Goal: Information Seeking & Learning: Check status

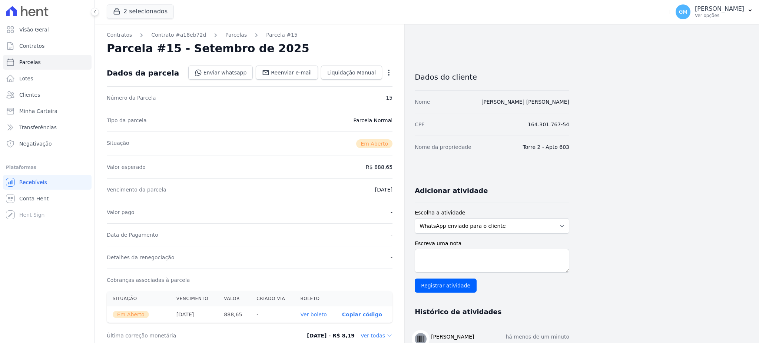
scroll to position [49, 0]
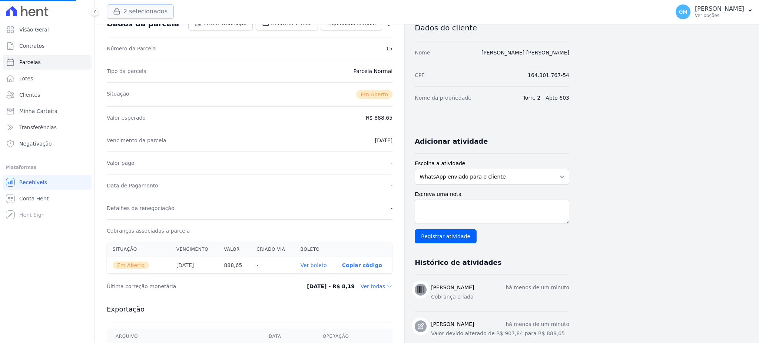
click at [134, 13] on button "2 selecionados" at bounding box center [140, 11] width 67 height 14
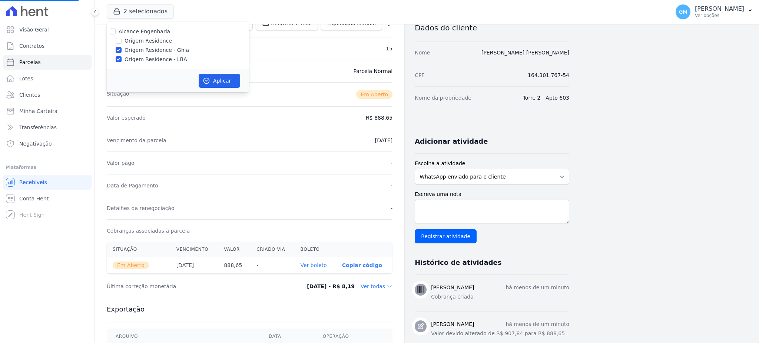
select select
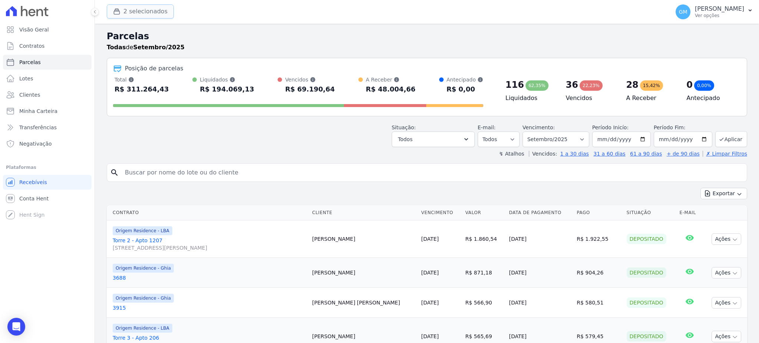
click at [127, 14] on button "2 selecionados" at bounding box center [140, 11] width 67 height 14
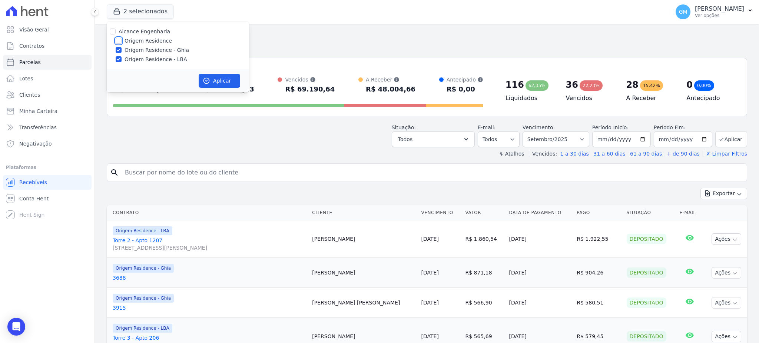
click at [121, 38] on input "Origem Residence" at bounding box center [119, 41] width 6 height 6
checkbox input "true"
click at [217, 82] on button "Aplicar" at bounding box center [220, 81] width 42 height 14
select select
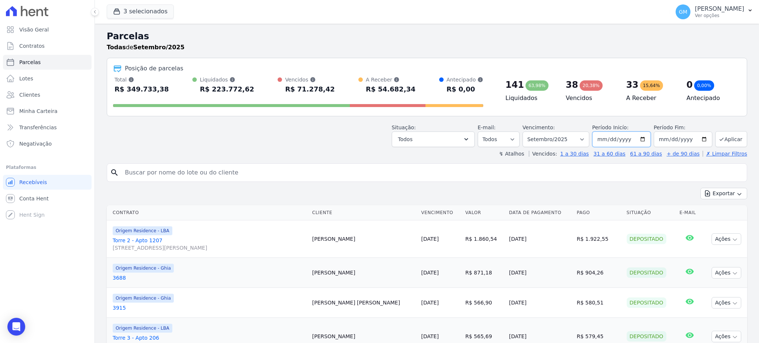
click at [608, 142] on input "2025-09-01" at bounding box center [622, 140] width 59 height 16
click at [541, 137] on select "Filtrar por período ──────── Todos os meses Maio/2023 Junho/2023 Julho/2023 Ago…" at bounding box center [556, 140] width 67 height 16
click at [558, 134] on select "Filtrar por período ──────── Todos os meses Maio/2023 Junho/2023 Julho/2023 Ago…" at bounding box center [556, 140] width 67 height 16
click at [566, 141] on select "Filtrar por período ──────── Todos os meses Maio/2023 Junho/2023 Julho/2023 Ago…" at bounding box center [556, 140] width 67 height 16
click at [580, 133] on select "Filtrar por período ──────── Todos os meses Maio/2023 Junho/2023 Julho/2023 Ago…" at bounding box center [556, 140] width 67 height 16
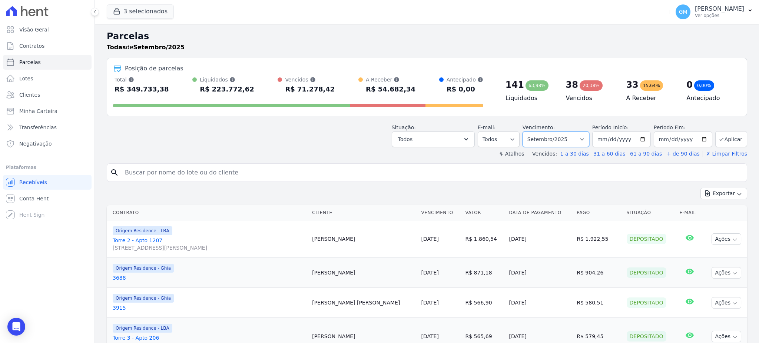
select select "all"
click at [526, 132] on select "Filtrar por período ──────── Todos os meses Maio/2023 Junho/2023 Julho/2023 Ago…" at bounding box center [556, 140] width 67 height 16
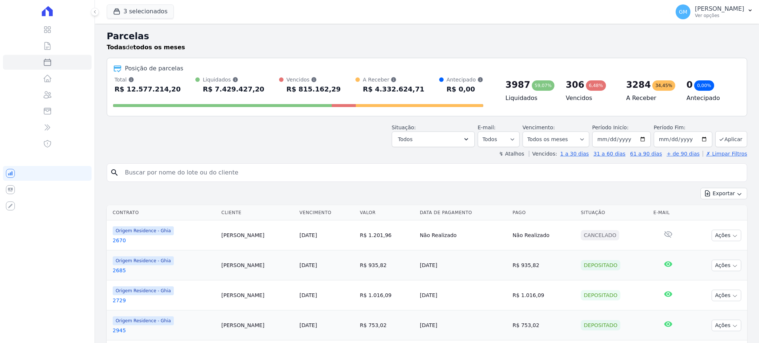
select select
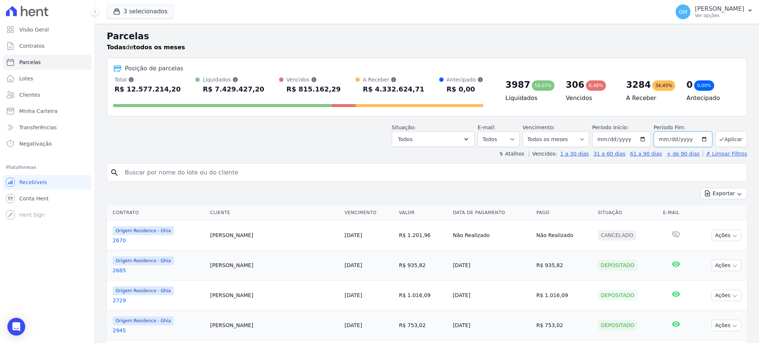
click at [669, 139] on input "[DATE]" at bounding box center [683, 140] width 59 height 16
click at [659, 139] on input "[DATE]" at bounding box center [683, 140] width 59 height 16
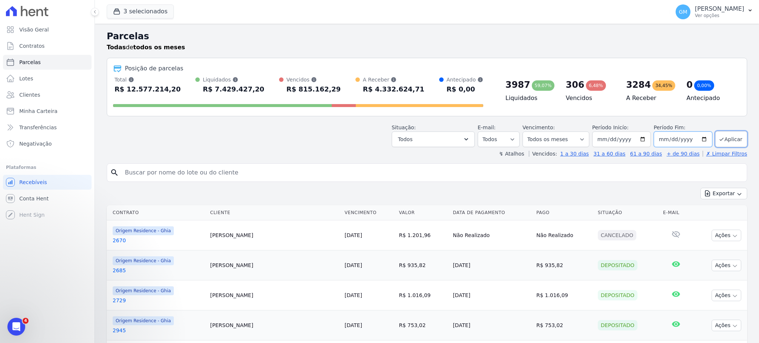
type input "2025-03-20"
type input "2050-03-20"
click at [729, 135] on button "Aplicar" at bounding box center [732, 139] width 32 height 16
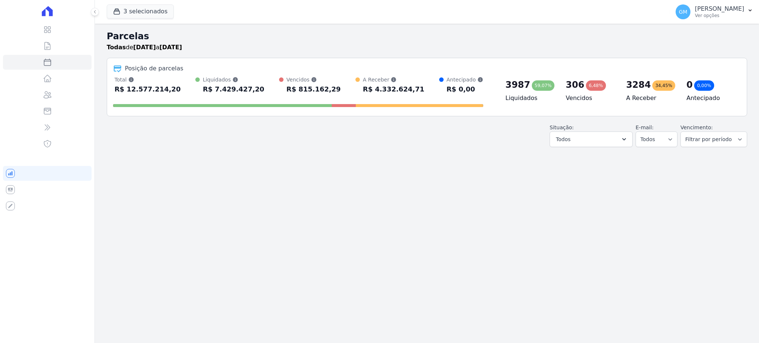
select select
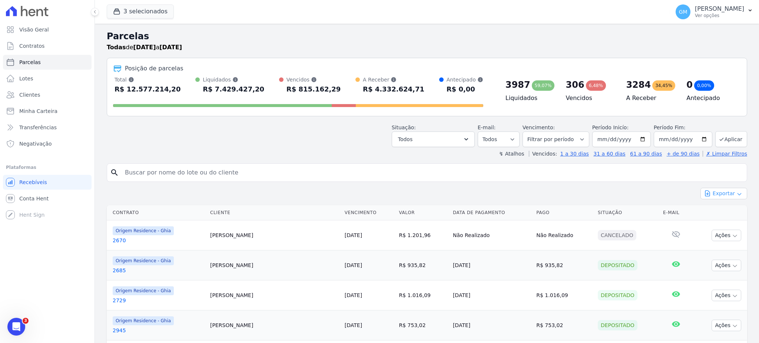
click at [737, 196] on icon "button" at bounding box center [740, 194] width 6 height 6
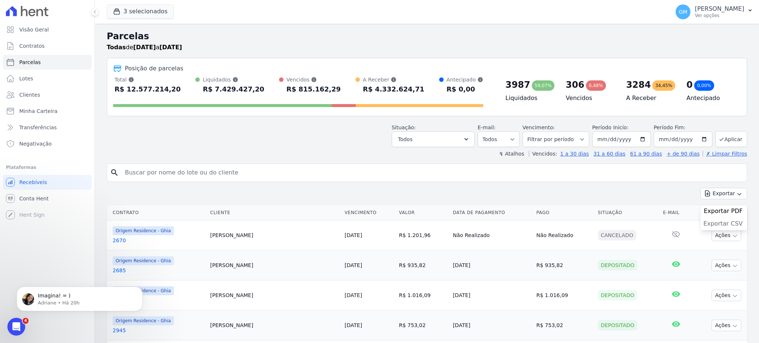
click at [729, 225] on span "Exportar CSV" at bounding box center [723, 223] width 39 height 7
click at [72, 84] on link "Lotes" at bounding box center [47, 78] width 89 height 15
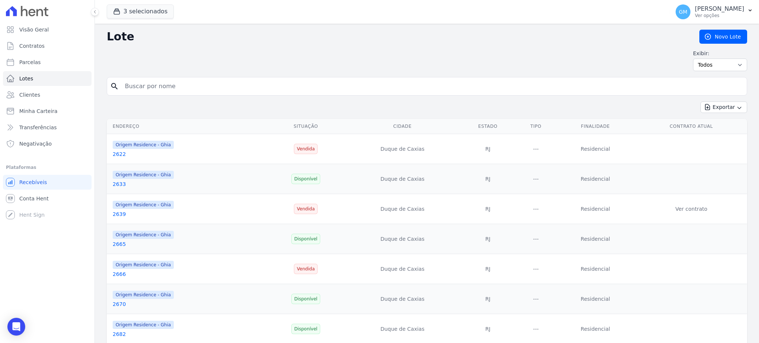
click at [195, 81] on input "search" at bounding box center [433, 86] width 624 height 15
type input "luiz carlos rodrigues"
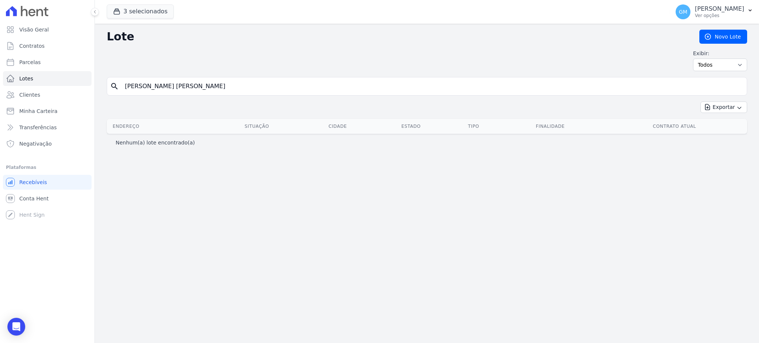
drag, startPoint x: 215, startPoint y: 85, endPoint x: 123, endPoint y: 88, distance: 91.6
click at [123, 88] on input "luiz carlos rodrigues" at bounding box center [433, 86] width 624 height 15
click at [188, 82] on input "luiz carlos rodrigues" at bounding box center [433, 86] width 624 height 15
drag, startPoint x: 193, startPoint y: 86, endPoint x: 76, endPoint y: 86, distance: 116.8
click at [76, 86] on div "Visão Geral Contratos [GEOGRAPHIC_DATA] Lotes Clientes Minha Carteira Transferê…" at bounding box center [379, 171] width 759 height 343
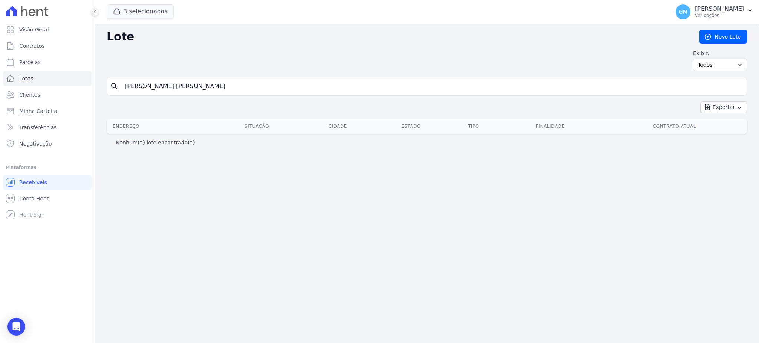
click at [177, 85] on input "luiz carlos rodrigues" at bounding box center [433, 86] width 624 height 15
drag, startPoint x: 187, startPoint y: 88, endPoint x: 162, endPoint y: 87, distance: 24.9
click at [162, 87] on input "luiz carlos rodrigues" at bounding box center [433, 86] width 624 height 15
click at [193, 83] on input "luiz carlos rodrigues" at bounding box center [433, 86] width 624 height 15
drag, startPoint x: 201, startPoint y: 89, endPoint x: 152, endPoint y: 89, distance: 49.3
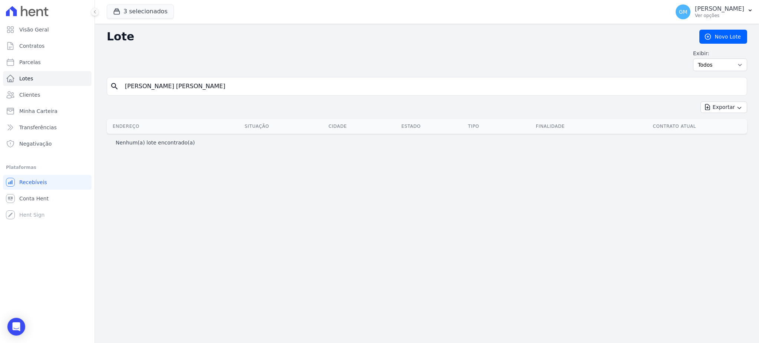
click at [152, 89] on input "luiz carlos rodrigues" at bounding box center [433, 86] width 624 height 15
type input "luiz carlos"
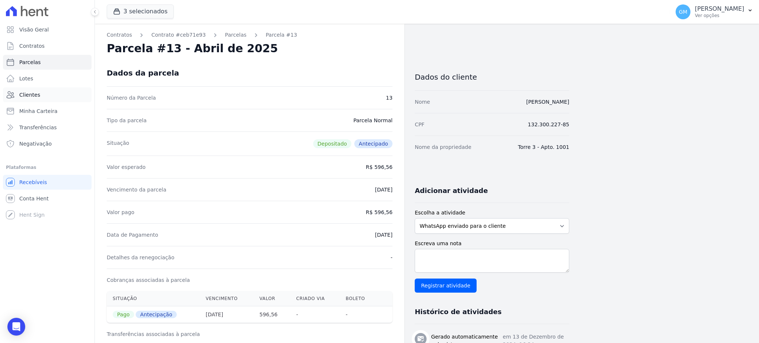
click at [64, 95] on link "Clientes" at bounding box center [47, 95] width 89 height 15
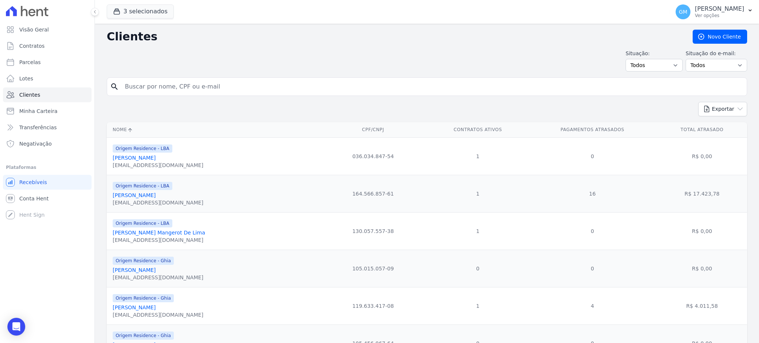
click at [157, 84] on input "search" at bounding box center [433, 86] width 624 height 15
paste input "Falta baixa de setembro mensal"
type input "Falta baixa de setembro mensal"
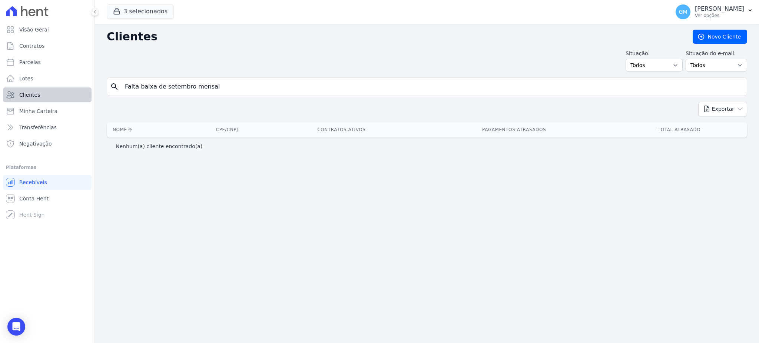
drag, startPoint x: 211, startPoint y: 87, endPoint x: 90, endPoint y: 87, distance: 121.3
click at [90, 87] on div "Visão Geral Contratos [GEOGRAPHIC_DATA] Lotes Clientes Minha Carteira Transferê…" at bounding box center [379, 171] width 759 height 343
click at [251, 96] on div "search" at bounding box center [427, 86] width 641 height 19
click at [251, 89] on input "search" at bounding box center [433, 86] width 624 height 15
paste input "[PERSON_NAME][DEMOGRAPHIC_DATA]"
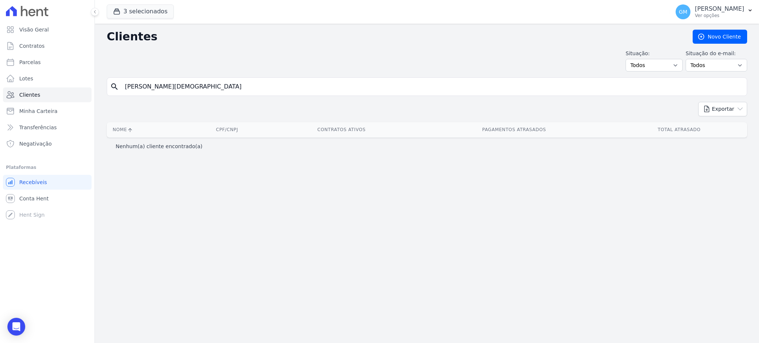
type input "[PERSON_NAME][DEMOGRAPHIC_DATA]"
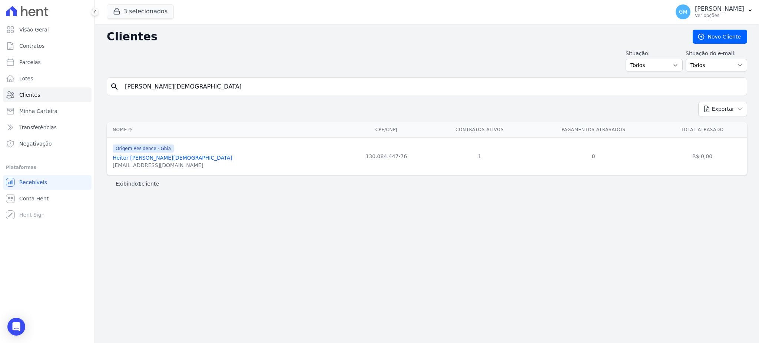
click at [156, 158] on link "Heitor [PERSON_NAME][DEMOGRAPHIC_DATA]" at bounding box center [173, 158] width 120 height 6
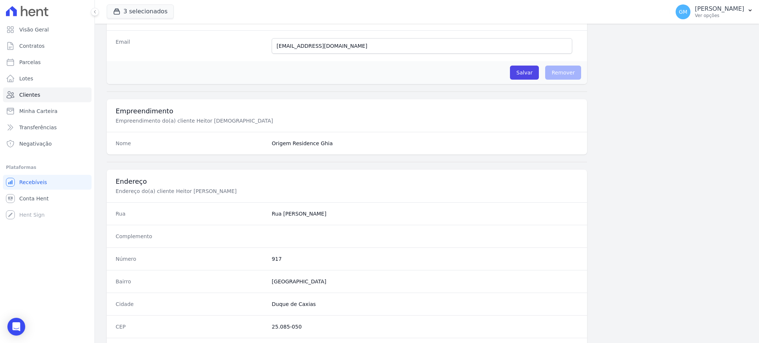
scroll to position [351, 0]
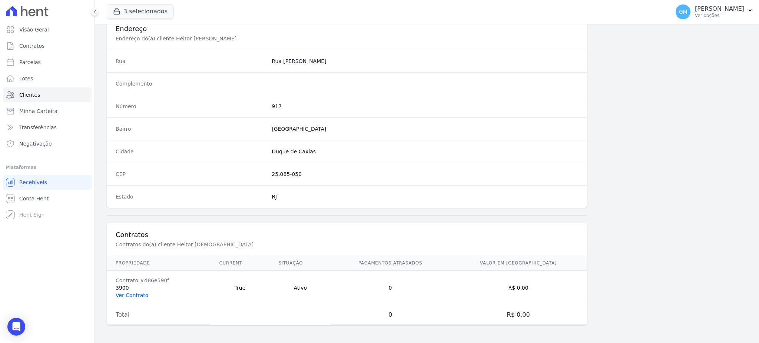
click at [144, 296] on link "Ver Contrato" at bounding box center [132, 296] width 33 height 6
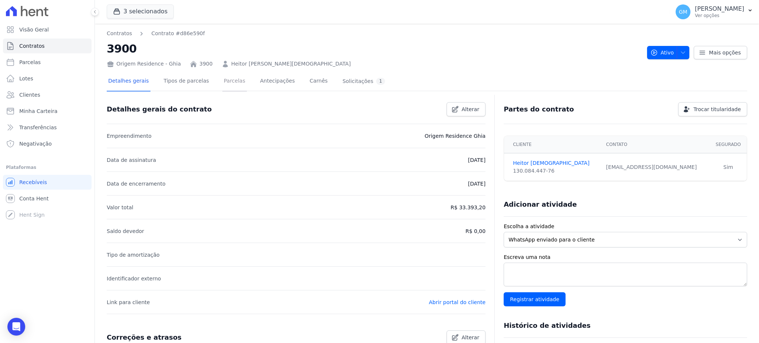
click at [229, 80] on link "Parcelas" at bounding box center [234, 82] width 24 height 20
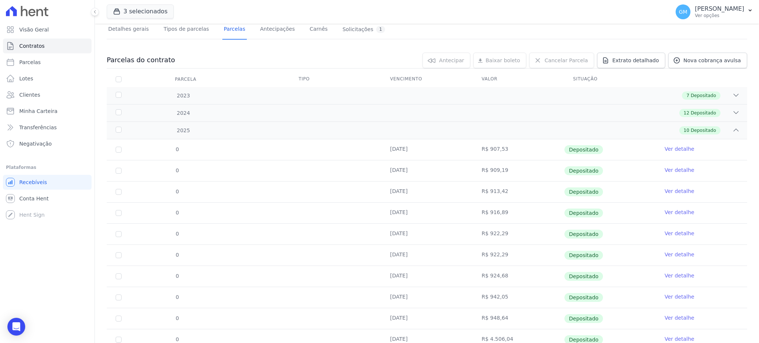
scroll to position [81, 0]
